Goal: Information Seeking & Learning: Learn about a topic

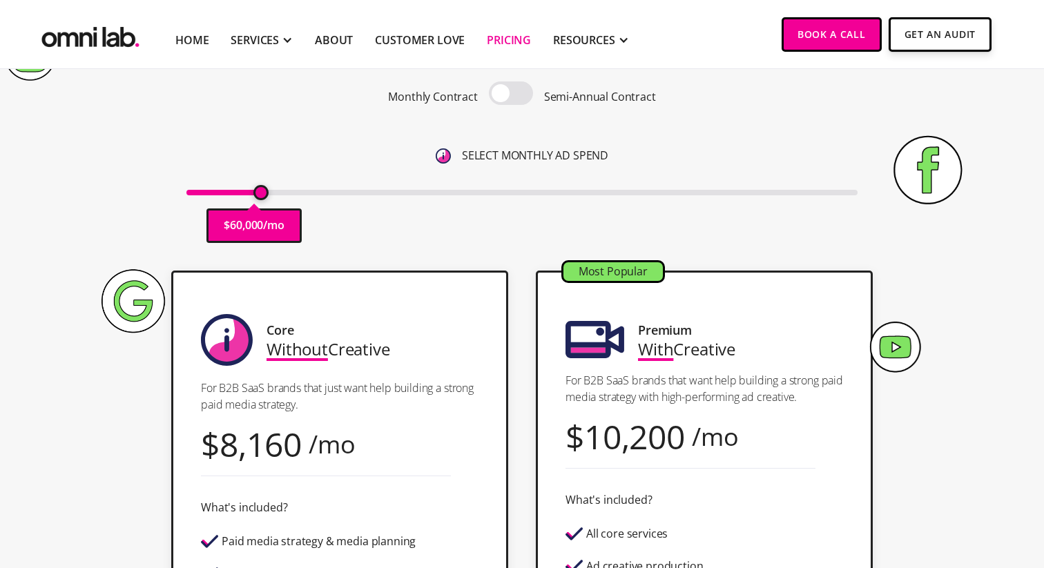
drag, startPoint x: 0, startPoint y: 0, endPoint x: 260, endPoint y: 191, distance: 323.0
type input "60000"
click at [260, 191] on input "range" at bounding box center [522, 193] width 672 height 6
click at [196, 46] on link "Home" at bounding box center [191, 40] width 33 height 17
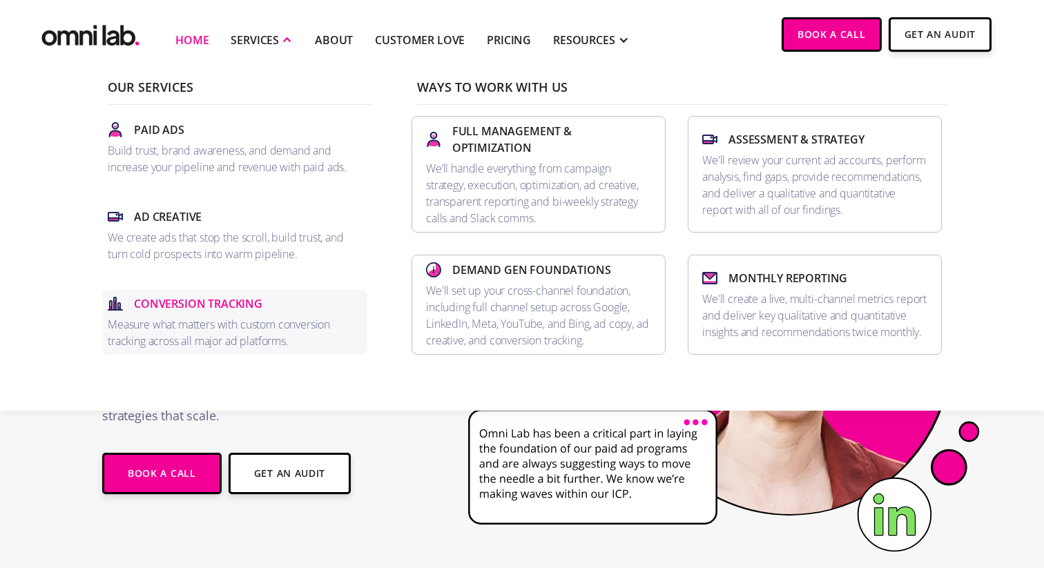
click at [221, 307] on p "Conversion Tracking" at bounding box center [198, 304] width 128 height 17
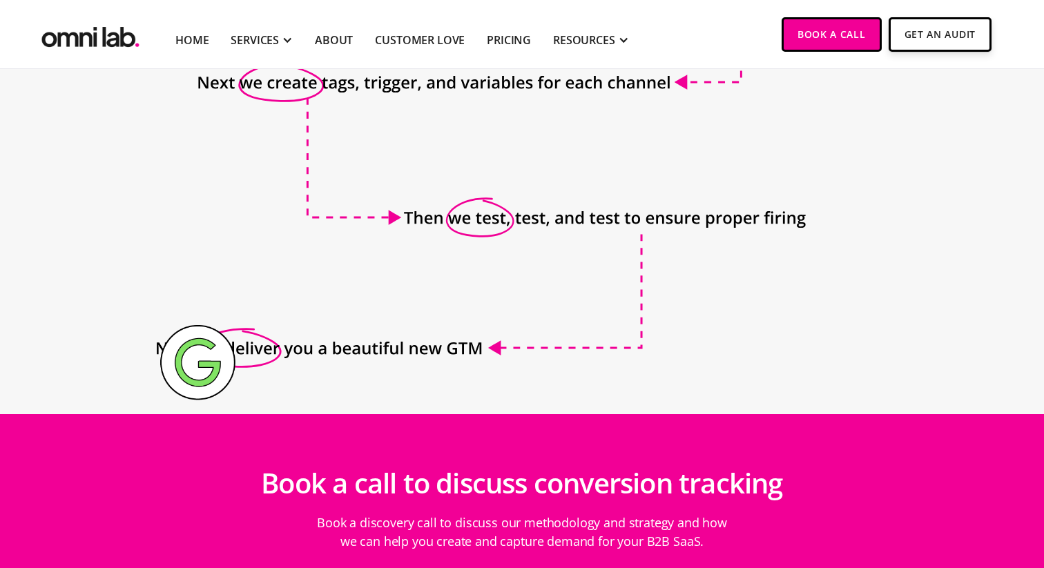
scroll to position [1656, 0]
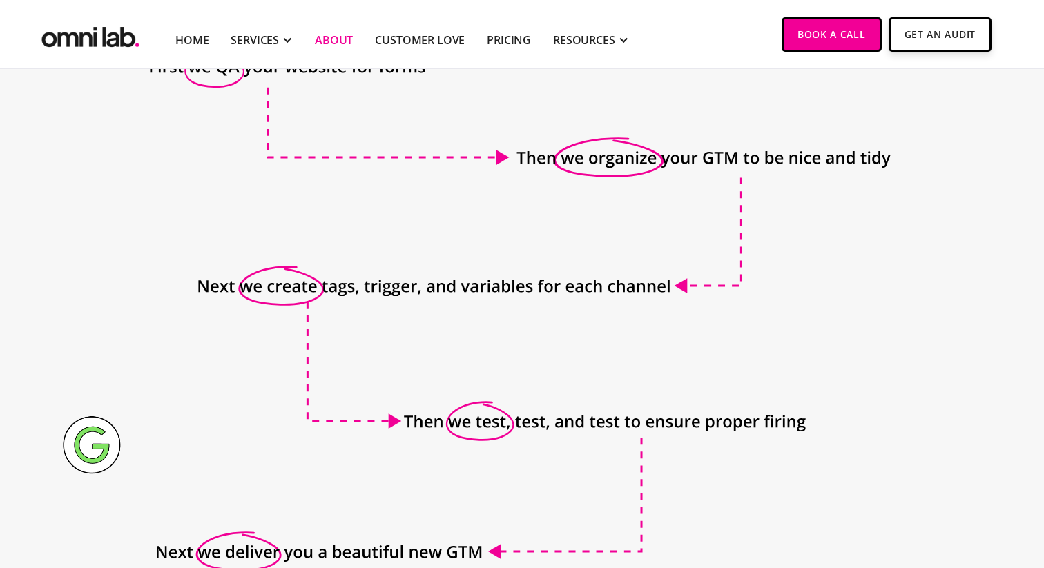
click at [336, 39] on link "About" at bounding box center [334, 40] width 38 height 17
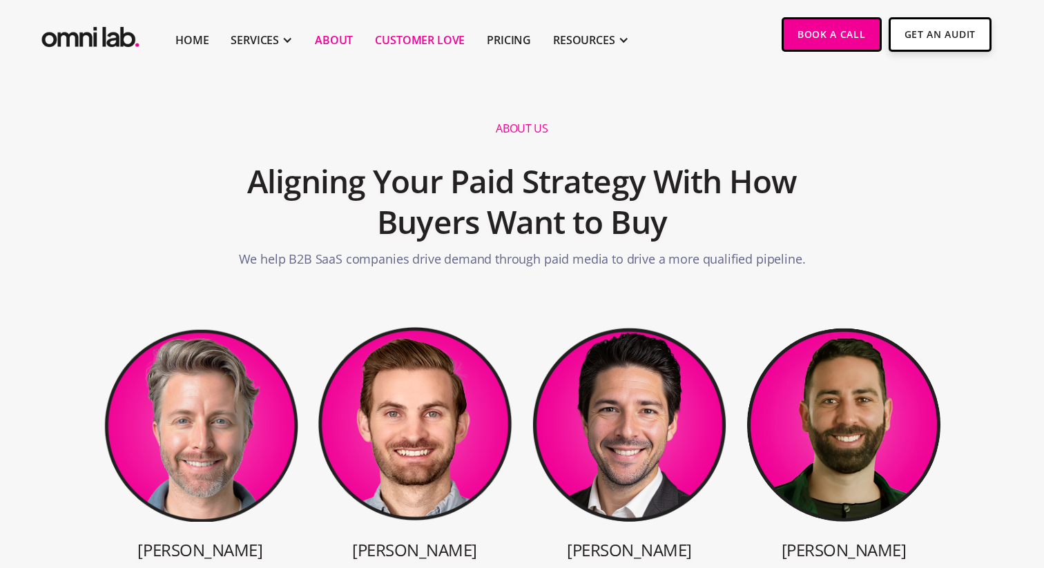
click at [443, 35] on link "Customer Love" at bounding box center [420, 40] width 90 height 17
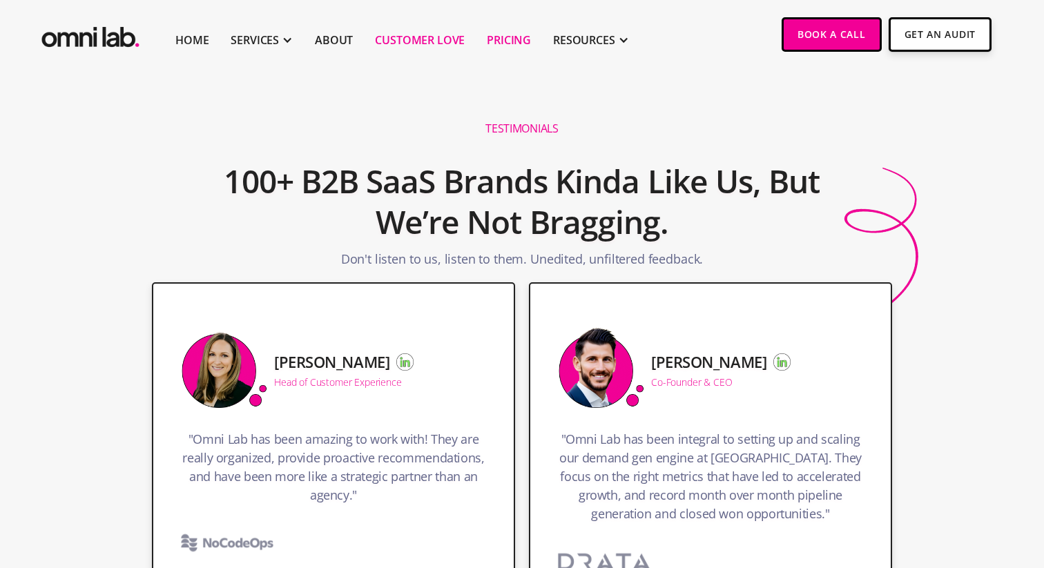
click at [512, 42] on link "Pricing" at bounding box center [509, 40] width 44 height 17
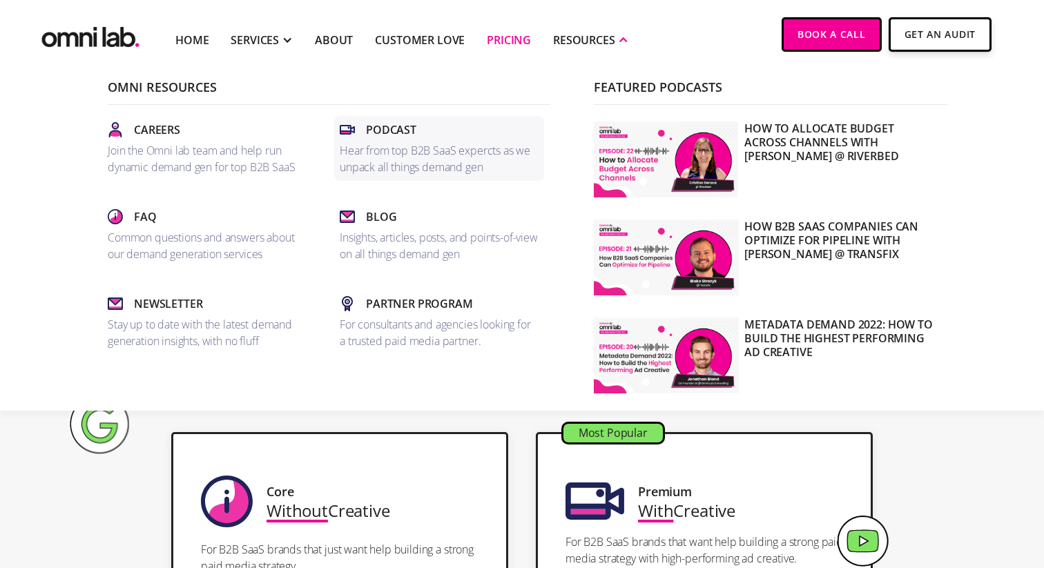
click at [425, 149] on p "Hear from top B2B SaaS expercts as we unpack all things demand gen" at bounding box center [439, 158] width 199 height 33
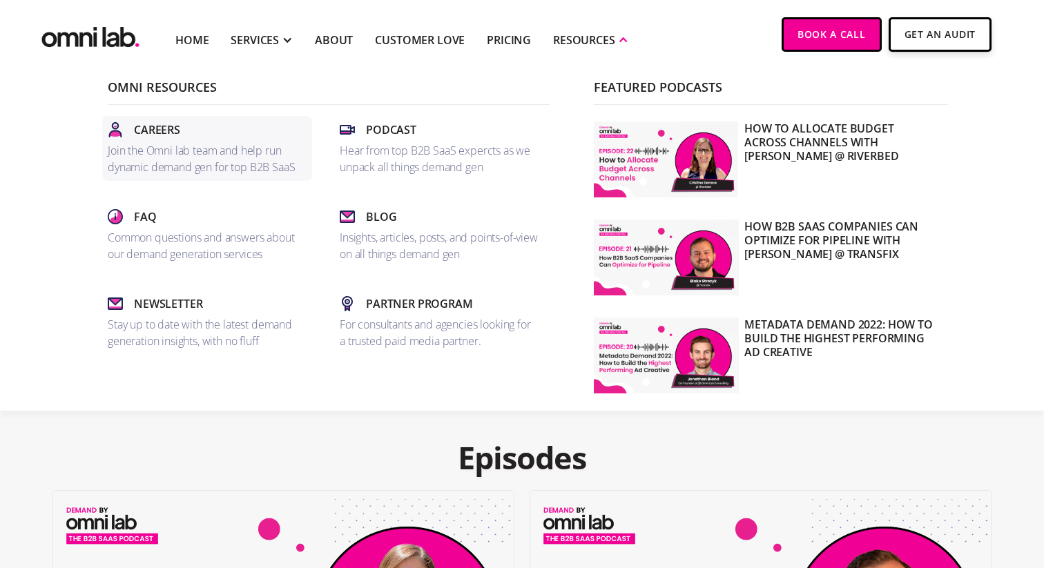
click at [151, 148] on p "Join the Omni lab team and help run dynamic demand gen for top B2B SaaS" at bounding box center [207, 158] width 199 height 33
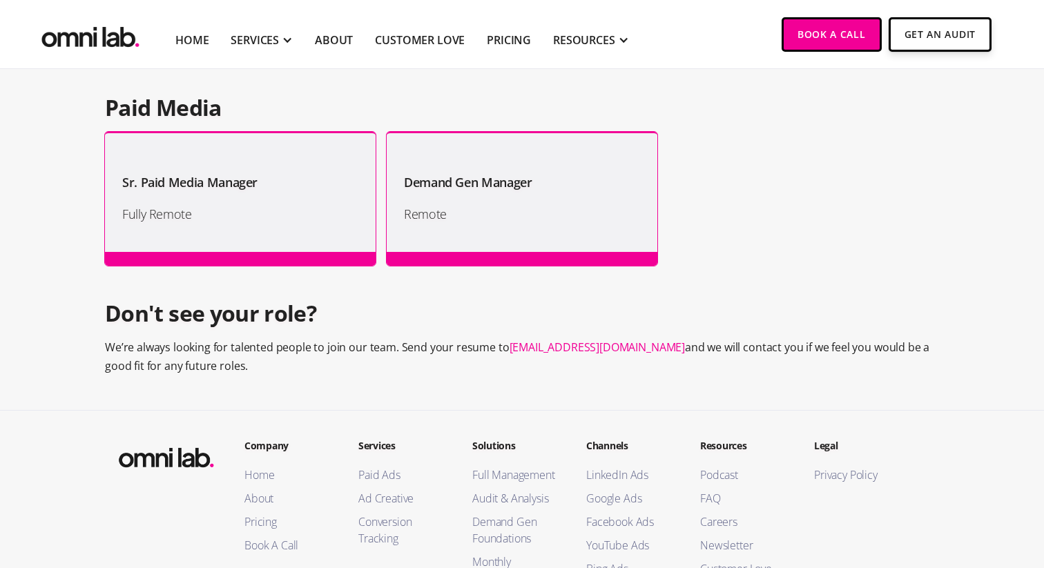
scroll to position [1368, 0]
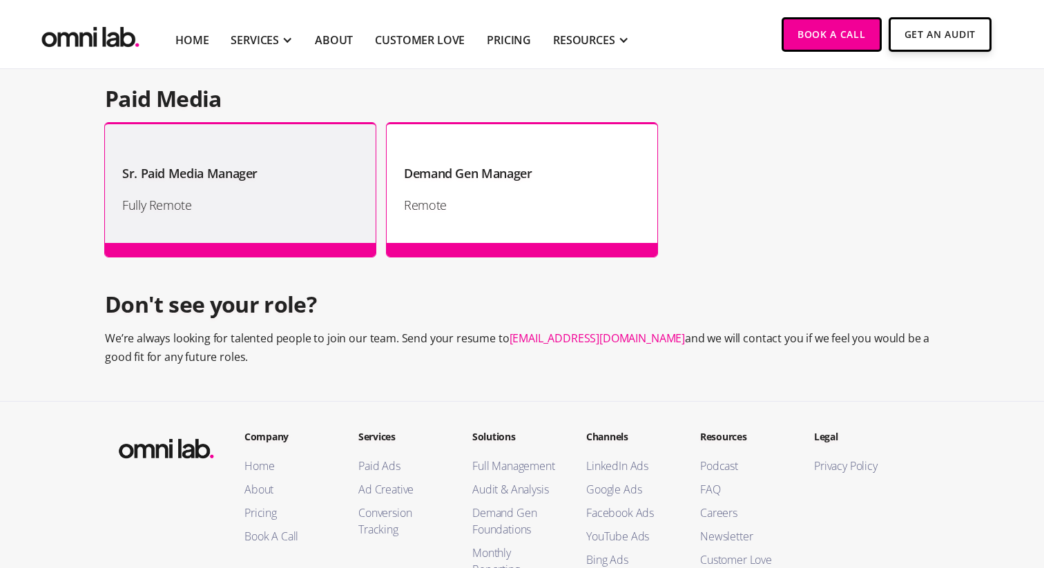
click at [434, 172] on h1 "Demand Gen Manager" at bounding box center [468, 173] width 128 height 21
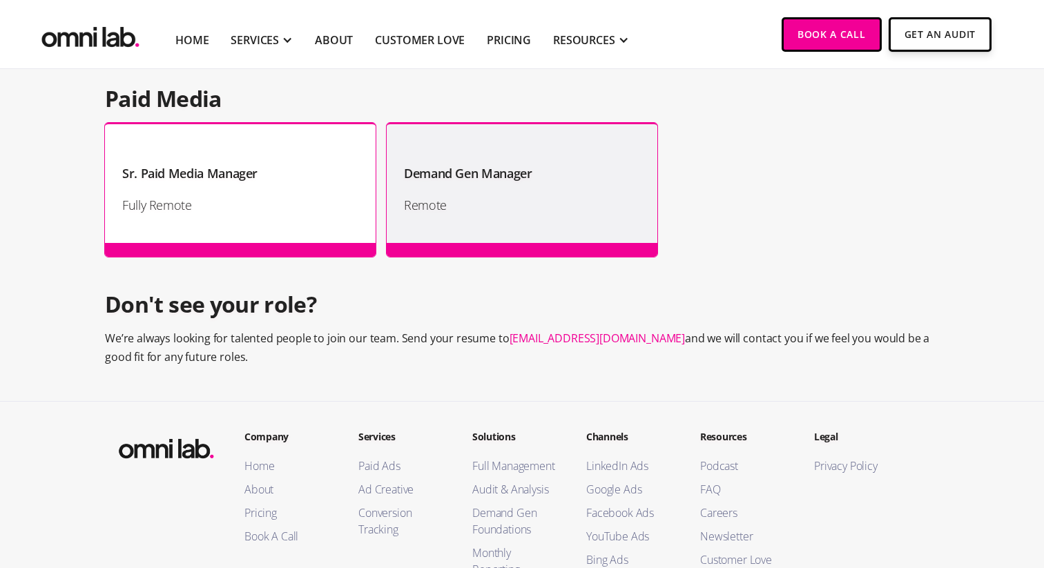
click at [233, 166] on h1 "Sr. Paid Media Manager" at bounding box center [189, 173] width 135 height 21
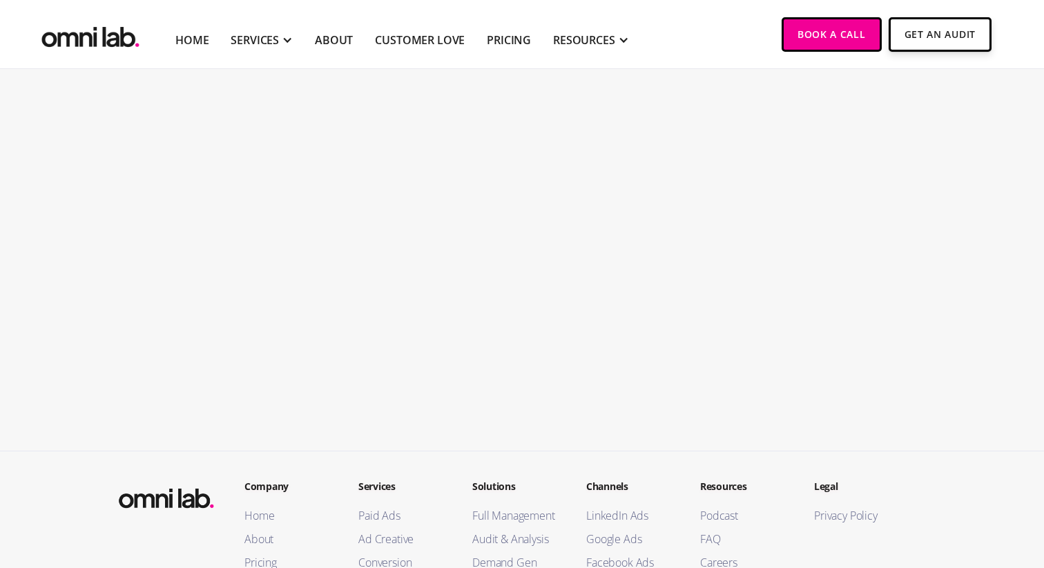
scroll to position [2780, 0]
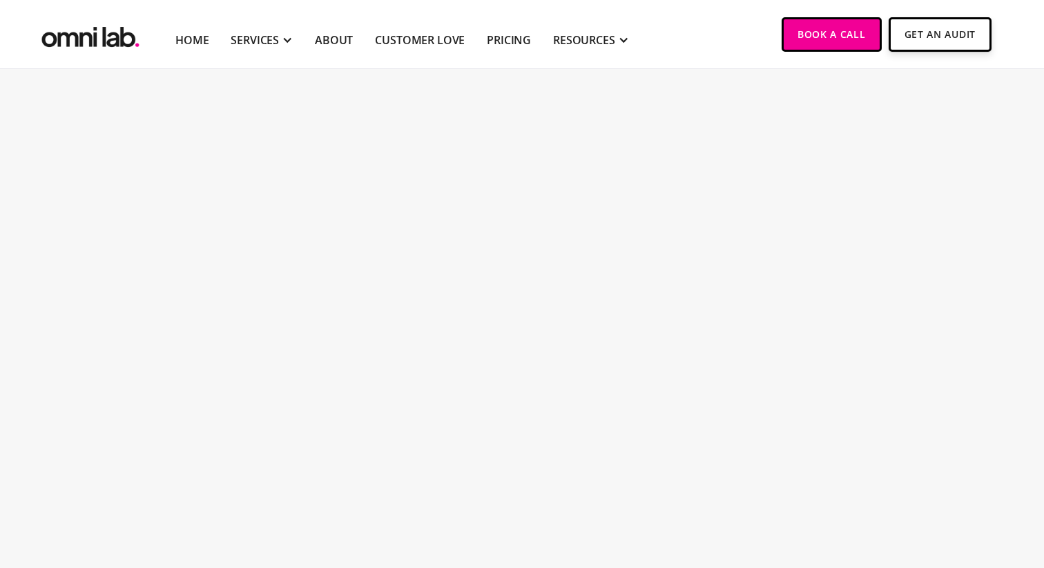
scroll to position [2357, 0]
